Goal: Task Accomplishment & Management: Manage account settings

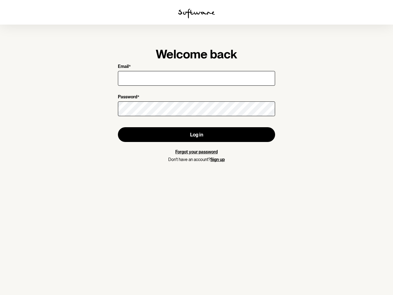
click at [197, 14] on img at bounding box center [196, 14] width 37 height 10
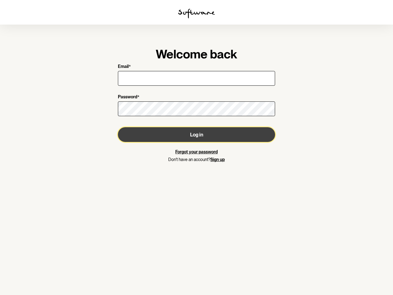
click at [197, 135] on button "Log in" at bounding box center [196, 134] width 157 height 15
